Goal: Navigation & Orientation: Find specific page/section

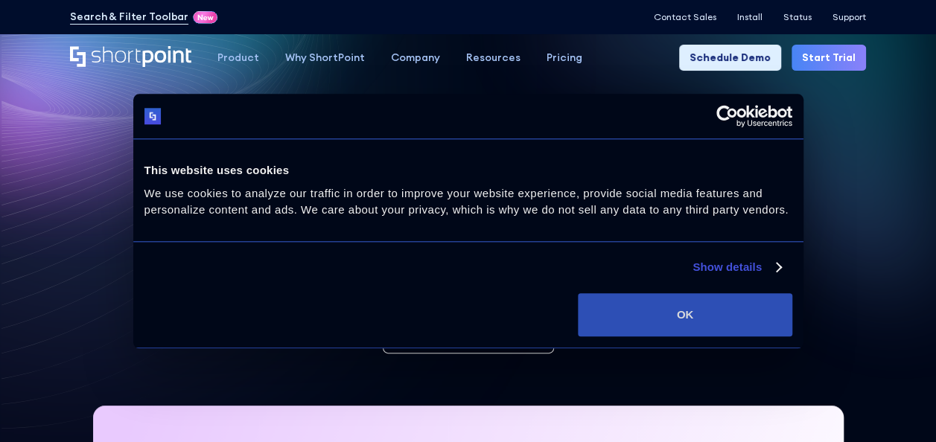
click at [782, 311] on button "OK" at bounding box center [685, 314] width 214 height 43
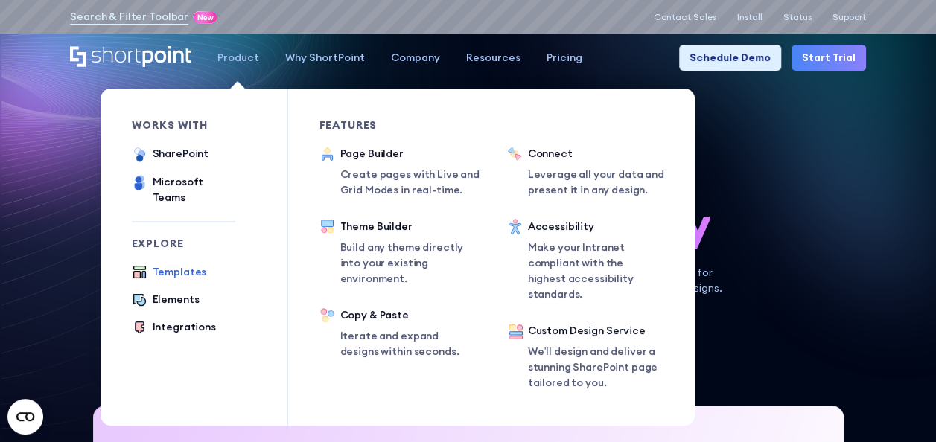
click at [191, 266] on div "Templates" at bounding box center [180, 272] width 54 height 16
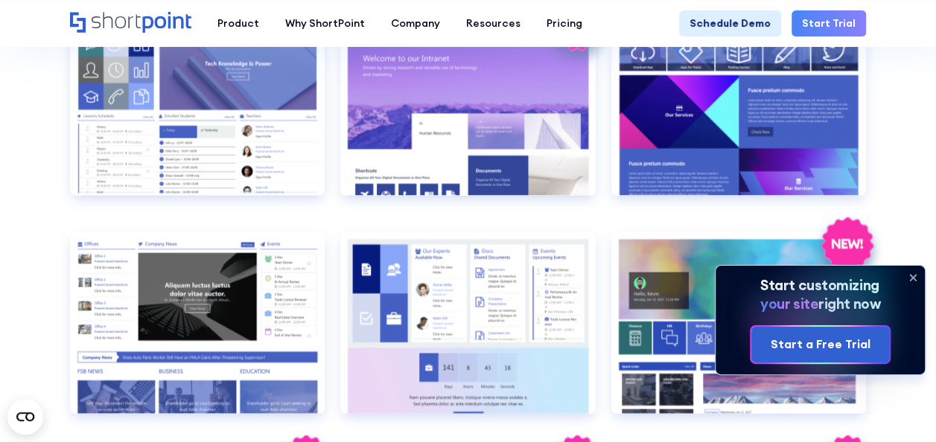
scroll to position [1489, 0]
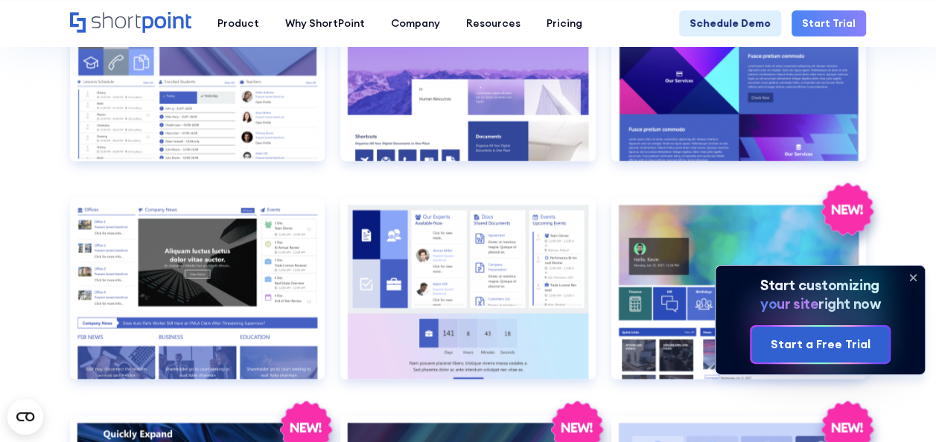
click at [914, 274] on icon at bounding box center [913, 278] width 24 height 24
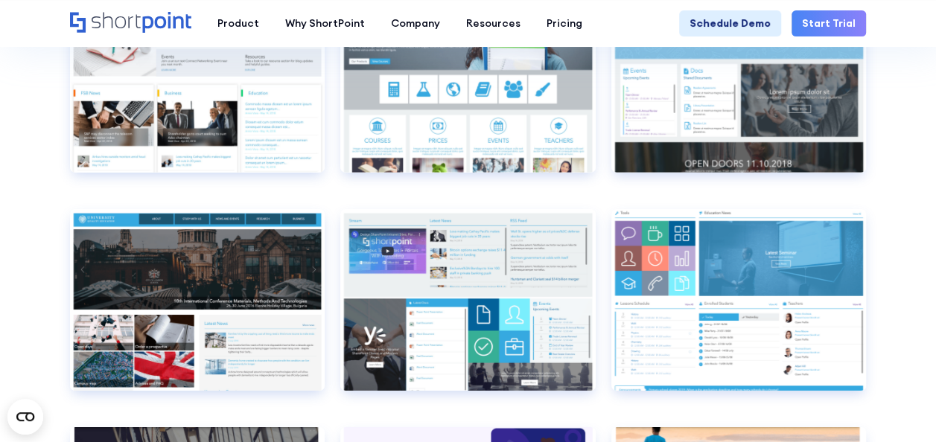
scroll to position [5138, 0]
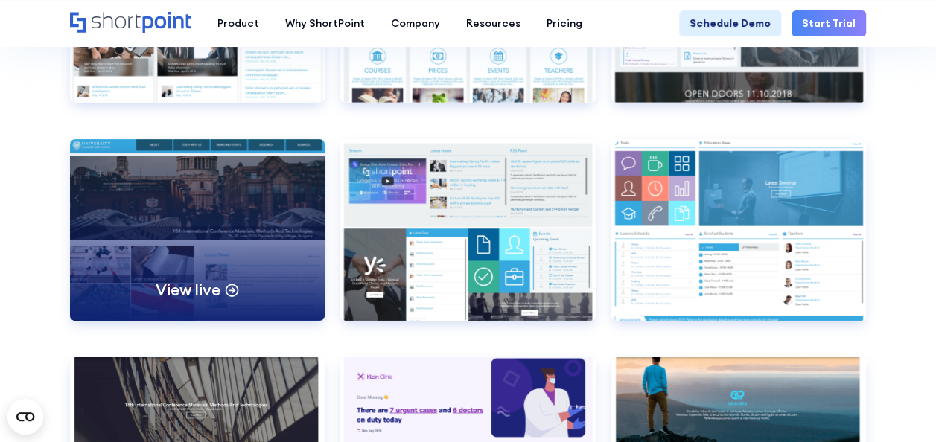
click at [282, 178] on div "View live" at bounding box center [197, 230] width 255 height 182
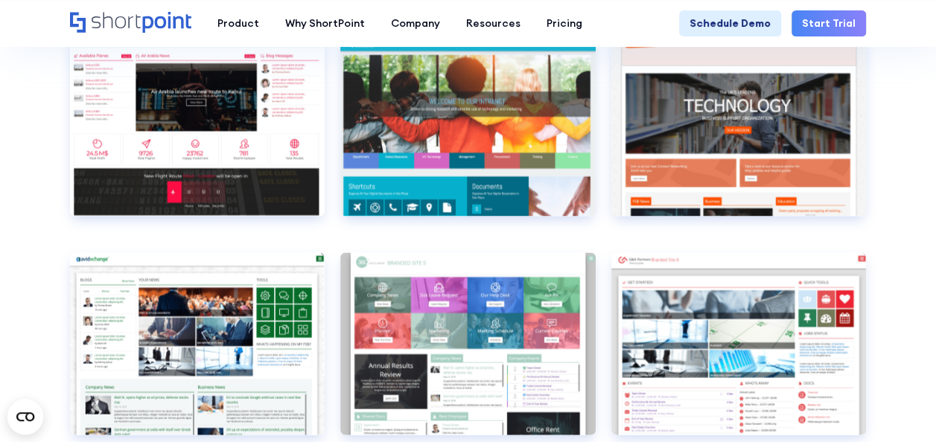
scroll to position [4021, 0]
